Goal: Task Accomplishment & Management: Manage account settings

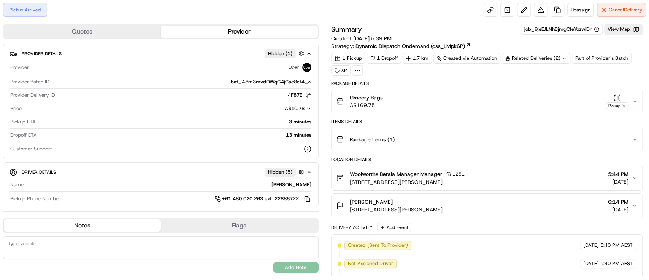
click at [620, 23] on div "Summary job_9jeEJLNhBjmgCfeYozwiDn View Map Created: [DATE] 5:39 PM Strategy: D…" at bounding box center [487, 149] width 325 height 259
click at [621, 29] on button "View Map" at bounding box center [623, 29] width 38 height 11
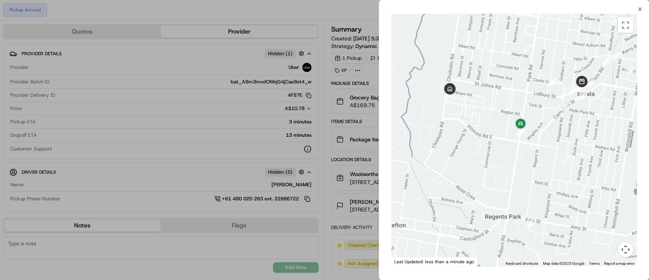
drag, startPoint x: 514, startPoint y: 140, endPoint x: 540, endPoint y: 140, distance: 25.5
click at [540, 140] on div at bounding box center [514, 140] width 246 height 252
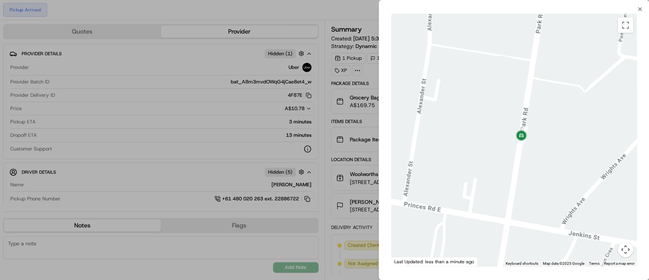
drag, startPoint x: 517, startPoint y: 118, endPoint x: 595, endPoint y: 103, distance: 79.8
click at [595, 103] on div at bounding box center [514, 140] width 246 height 252
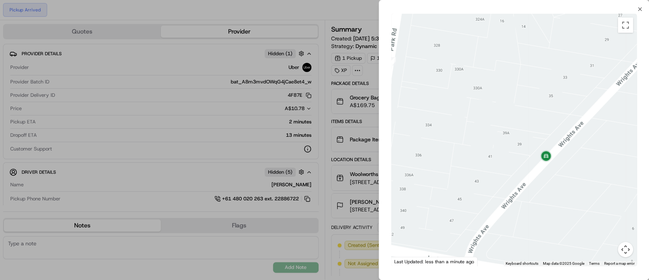
drag, startPoint x: 568, startPoint y: 101, endPoint x: 588, endPoint y: 104, distance: 21.1
click at [588, 104] on div at bounding box center [514, 140] width 246 height 252
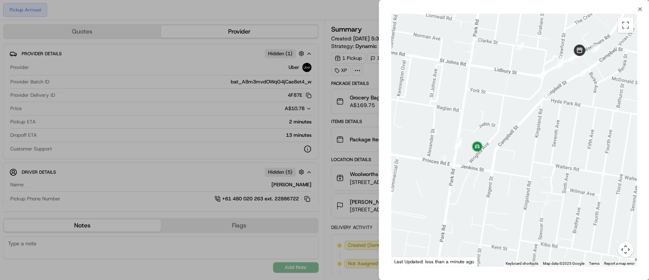
drag, startPoint x: 597, startPoint y: 130, endPoint x: 490, endPoint y: 174, distance: 115.9
click at [490, 174] on div at bounding box center [514, 140] width 246 height 252
click at [355, 75] on div at bounding box center [324, 140] width 649 height 280
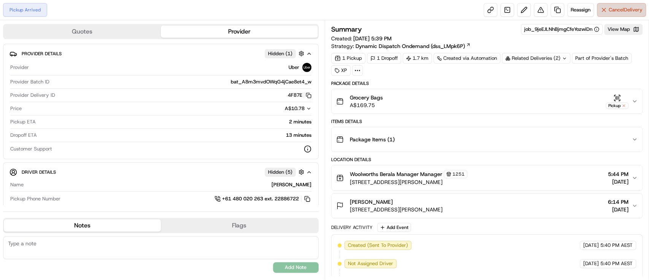
click at [620, 6] on span "Cancel Delivery" at bounding box center [626, 9] width 34 height 7
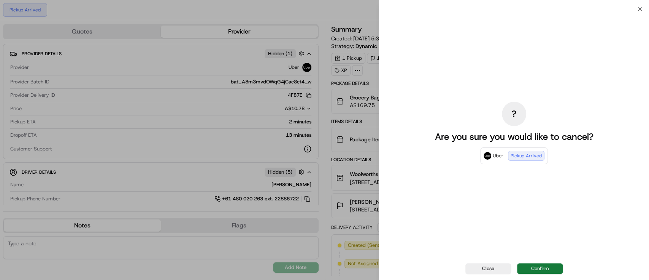
click at [539, 268] on button "Confirm" at bounding box center [540, 268] width 46 height 11
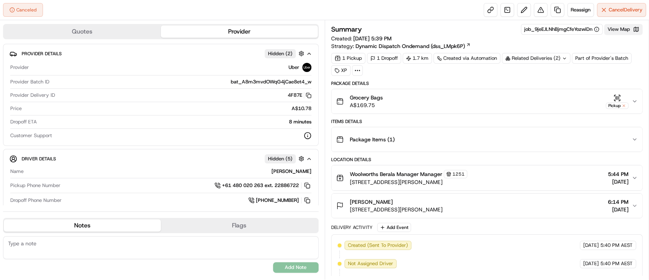
click at [625, 27] on button "View Map" at bounding box center [623, 29] width 38 height 11
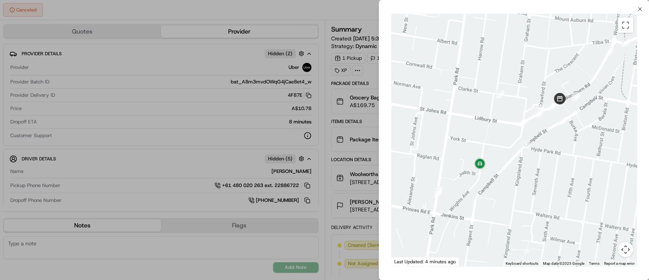
drag, startPoint x: 514, startPoint y: 119, endPoint x: 493, endPoint y: 194, distance: 78.0
click at [493, 194] on div at bounding box center [514, 140] width 246 height 252
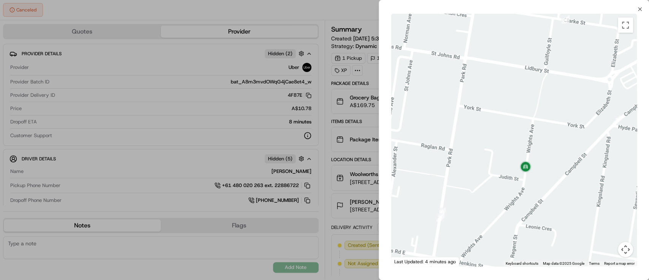
drag, startPoint x: 488, startPoint y: 146, endPoint x: 550, endPoint y: 145, distance: 61.6
click at [550, 145] on div at bounding box center [514, 140] width 246 height 252
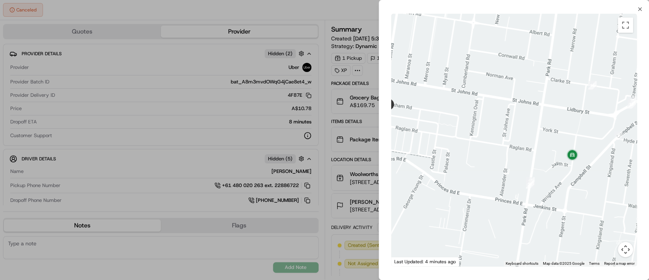
drag, startPoint x: 597, startPoint y: 175, endPoint x: 540, endPoint y: 156, distance: 59.7
click at [540, 156] on div at bounding box center [514, 140] width 246 height 252
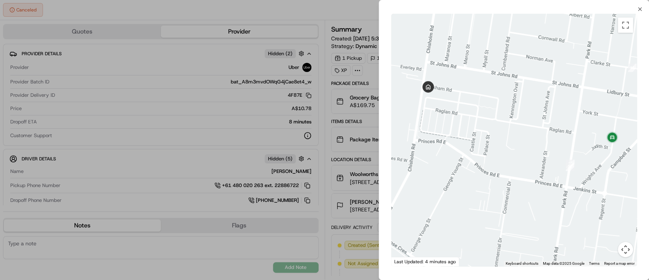
drag, startPoint x: 505, startPoint y: 159, endPoint x: 544, endPoint y: 142, distance: 42.9
click at [544, 142] on div at bounding box center [514, 140] width 246 height 252
click at [640, 11] on icon "button" at bounding box center [640, 9] width 6 height 6
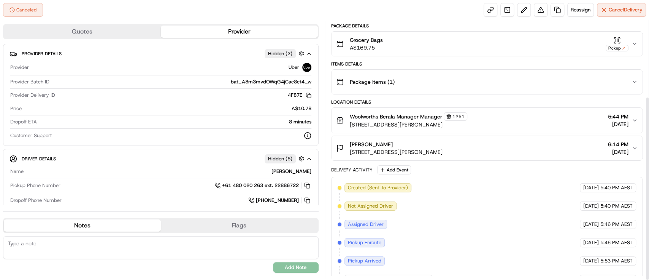
scroll to position [107, 0]
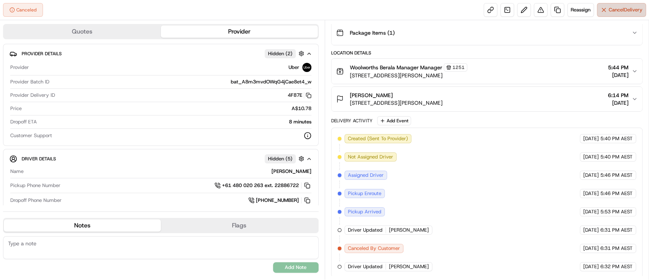
click at [614, 10] on span "Cancel Delivery" at bounding box center [626, 9] width 34 height 7
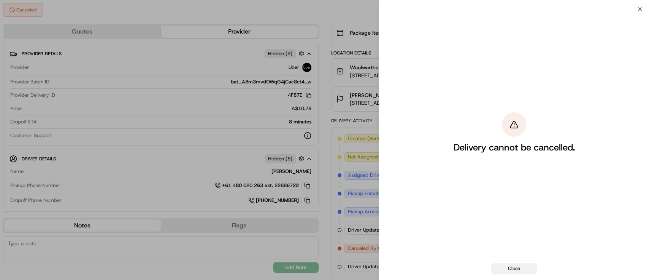
click at [507, 269] on button "Close" at bounding box center [514, 268] width 46 height 11
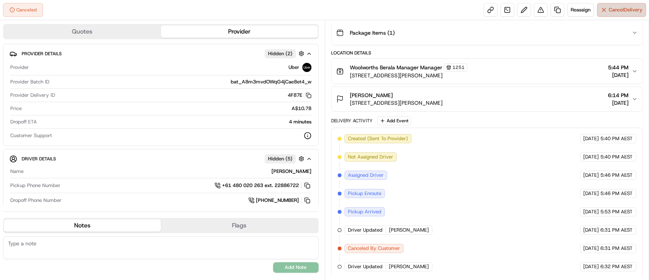
click at [617, 8] on span "Cancel Delivery" at bounding box center [626, 9] width 34 height 7
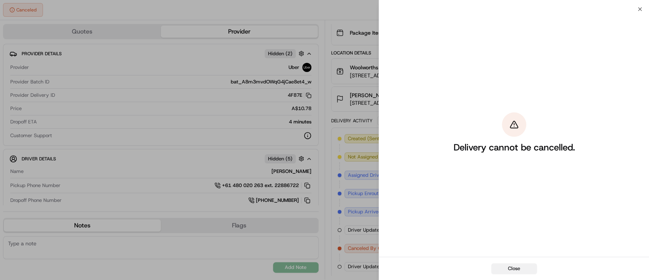
click at [520, 266] on button "Close" at bounding box center [514, 268] width 46 height 11
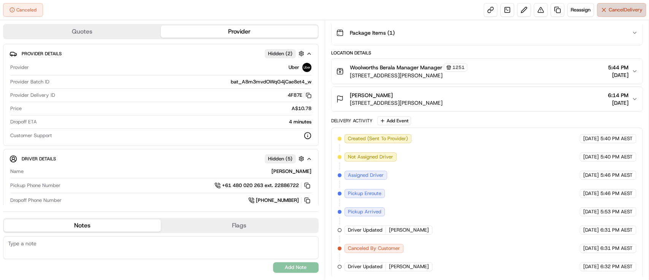
click at [623, 9] on span "Cancel Delivery" at bounding box center [626, 9] width 34 height 7
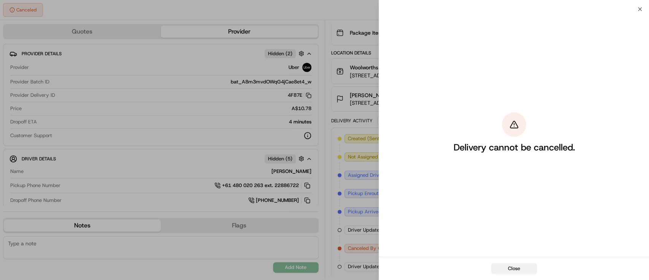
click at [501, 263] on button "Close" at bounding box center [514, 268] width 46 height 11
